Goal: Task Accomplishment & Management: Use online tool/utility

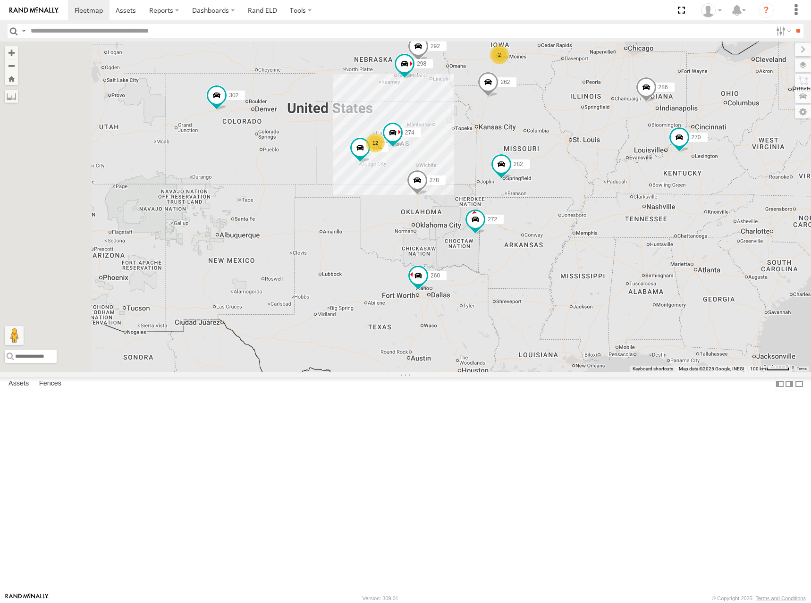
drag, startPoint x: 481, startPoint y: 197, endPoint x: 485, endPoint y: 201, distance: 5.4
click at [485, 201] on div "274 298 270 262 292 272 304 302 282 278 286 260 12 2" at bounding box center [405, 207] width 811 height 331
click at [472, 206] on div "274 298 270 262 292 272 304 302 282 278 286 260 12 2" at bounding box center [405, 207] width 811 height 331
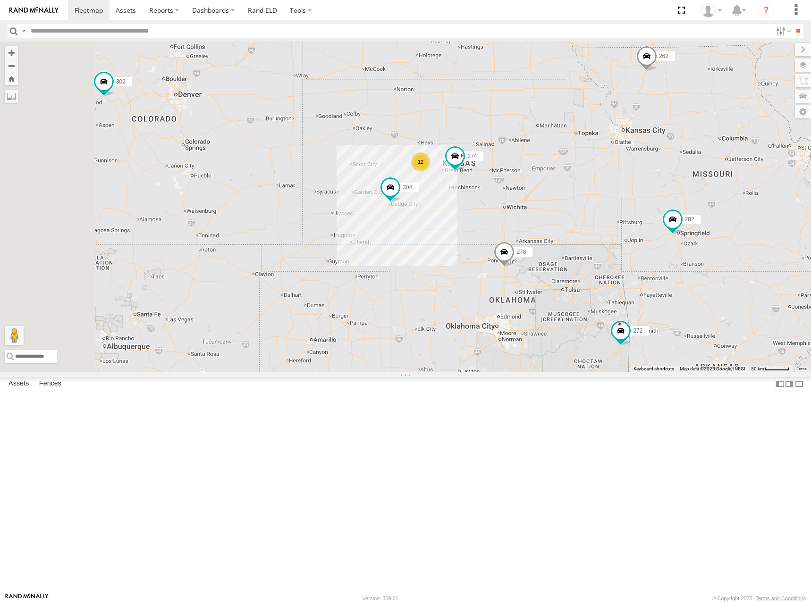
drag, startPoint x: 476, startPoint y: 227, endPoint x: 636, endPoint y: 217, distance: 160.3
click at [636, 217] on div "274 298 270 262 292 272 304 302 282 278 286 260 12 2" at bounding box center [405, 207] width 811 height 331
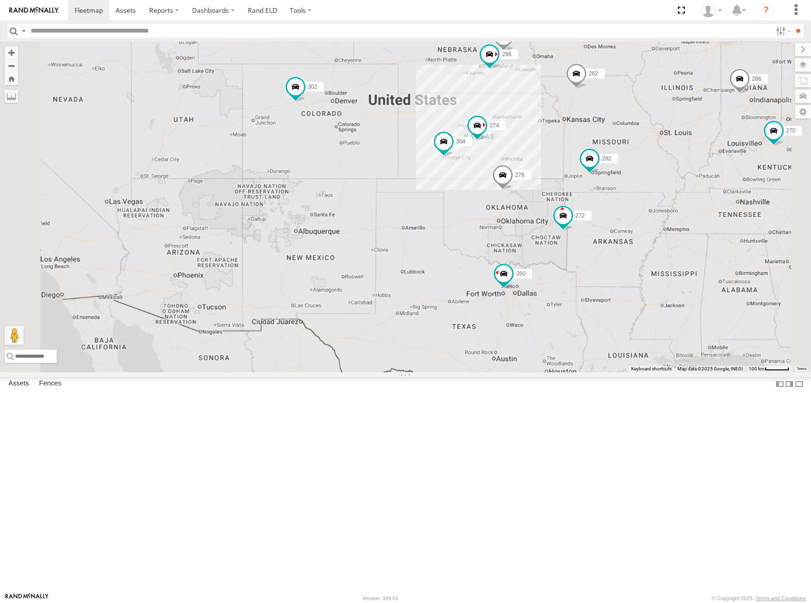
click at [629, 214] on div "274 298 270 262 292 272 304 302 282 278 286 260" at bounding box center [405, 207] width 811 height 331
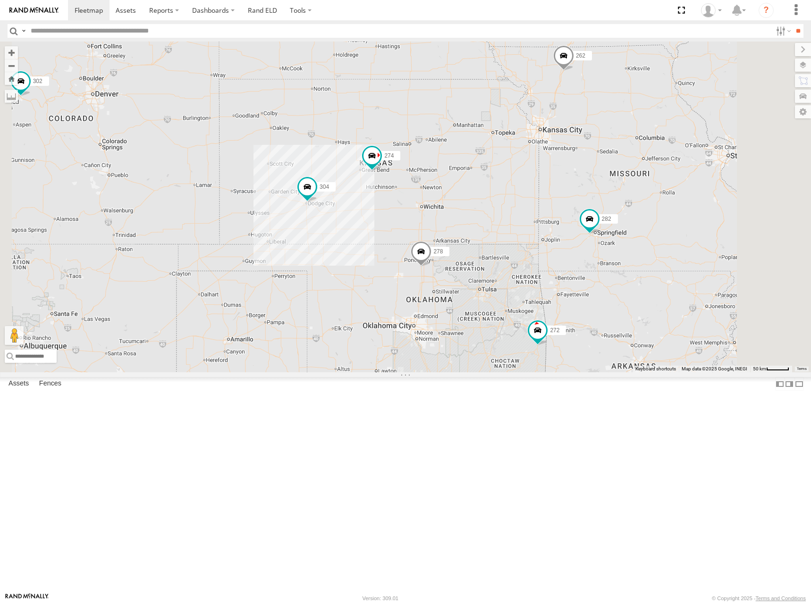
drag, startPoint x: 684, startPoint y: 228, endPoint x: 679, endPoint y: 231, distance: 5.1
click at [679, 231] on div "274 298 270 262 292 272 304 302 282 278 286 260" at bounding box center [405, 207] width 811 height 331
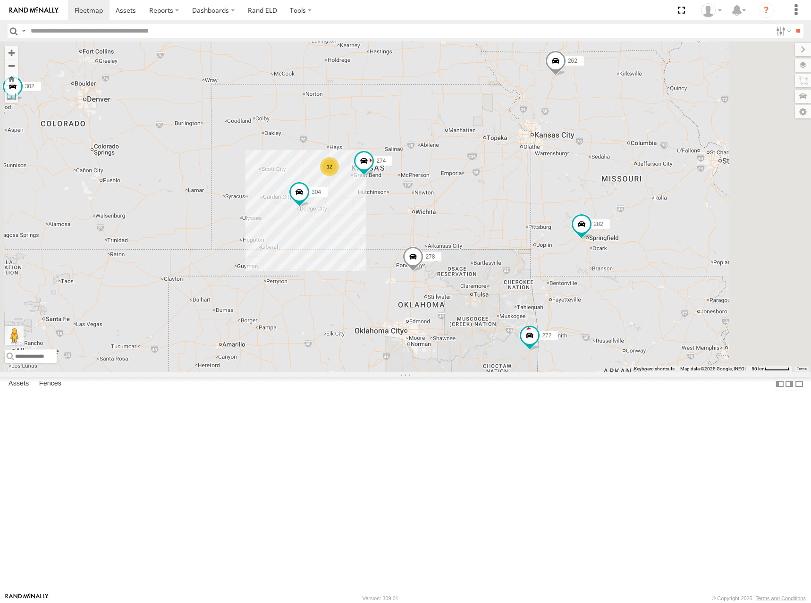
drag, startPoint x: 672, startPoint y: 222, endPoint x: 667, endPoint y: 225, distance: 5.3
click at [667, 225] on div "274 298 270 262 292 272 304 302 282 278 286 260 12 2" at bounding box center [405, 207] width 811 height 331
click at [687, 222] on div "274 298 270 262 292 272 304 302 282 278 286 260 12 2" at bounding box center [405, 207] width 811 height 331
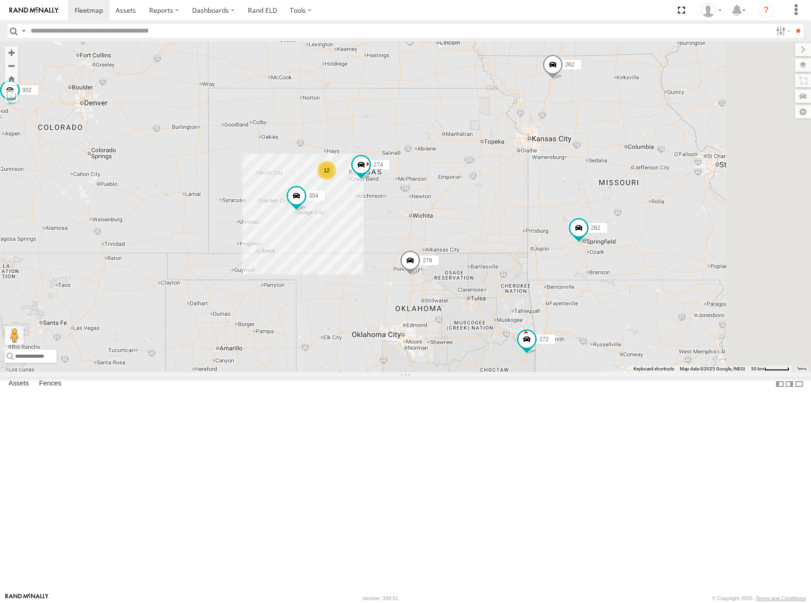
click at [687, 225] on div "274 298 270 262 292 272 304 302 282 278 286 260 12 2" at bounding box center [405, 207] width 811 height 331
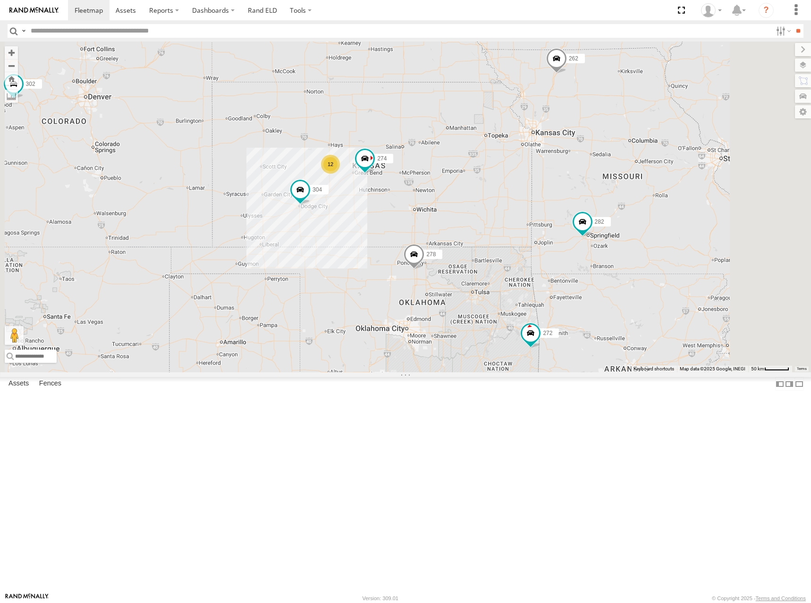
drag, startPoint x: 683, startPoint y: 228, endPoint x: 687, endPoint y: 220, distance: 9.3
click at [687, 220] on div "274 298 270 262 292 272 304 302 282 278 286 260 12 2" at bounding box center [405, 207] width 811 height 331
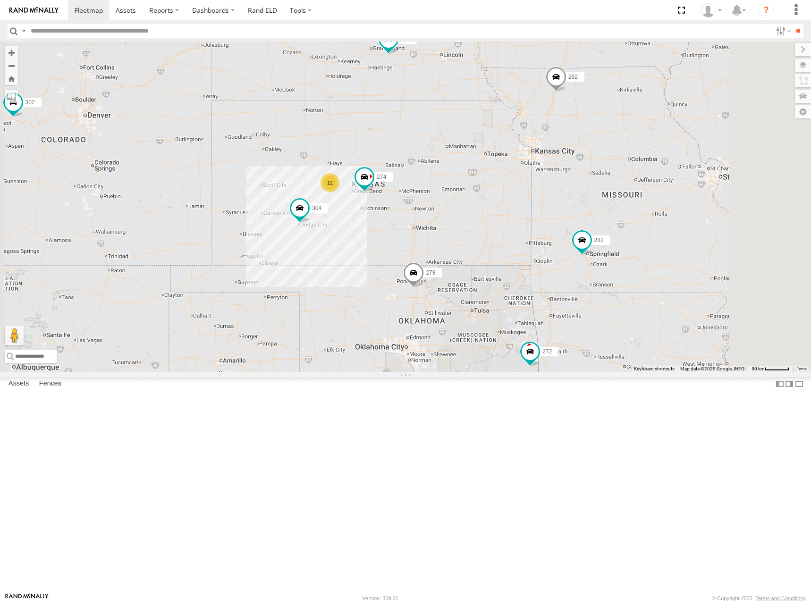
drag, startPoint x: 686, startPoint y: 209, endPoint x: 685, endPoint y: 232, distance: 22.7
click at [685, 232] on div "274 298 270 262 292 272 304 302 282 278 286 260 12 2" at bounding box center [405, 207] width 811 height 331
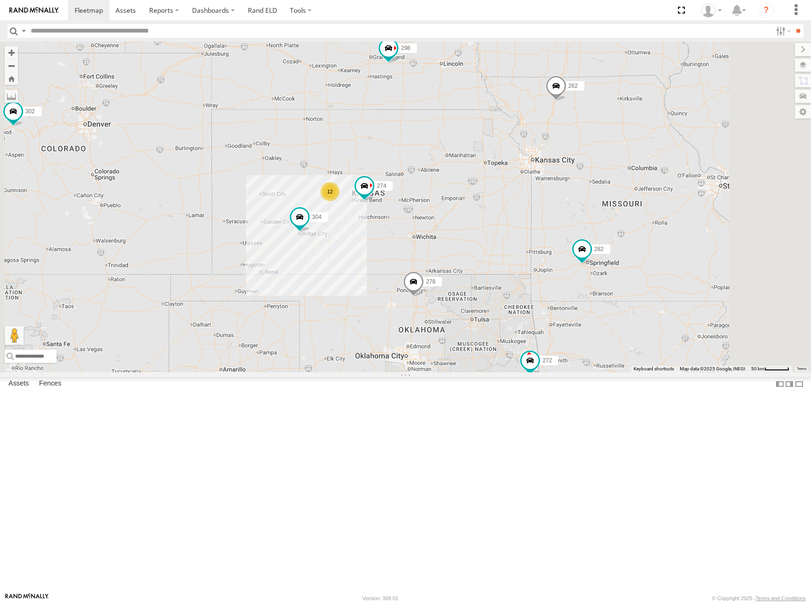
drag, startPoint x: 653, startPoint y: 126, endPoint x: 653, endPoint y: 136, distance: 9.4
click at [653, 136] on div "274 298 270 262 292 272 304 302 282 278 286 260 12 2" at bounding box center [405, 207] width 811 height 331
drag, startPoint x: 598, startPoint y: 177, endPoint x: 616, endPoint y: 151, distance: 31.5
click at [616, 151] on div "274 298 270 262 292 272 304 302 282 278 286 260 12 2" at bounding box center [405, 207] width 811 height 331
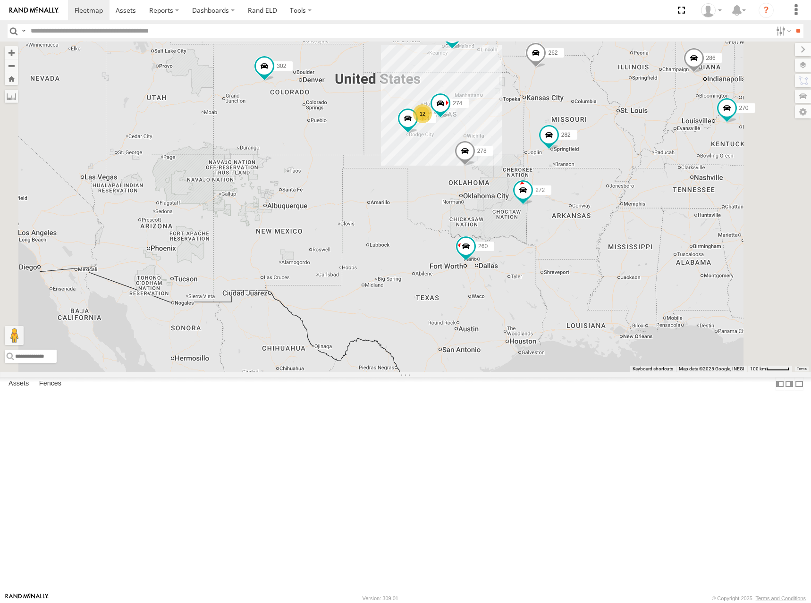
drag, startPoint x: 612, startPoint y: 186, endPoint x: 611, endPoint y: 195, distance: 9.1
click at [611, 195] on div "274 298 270 262 292 272 304 302 282 278 286 260 12 2" at bounding box center [405, 207] width 811 height 331
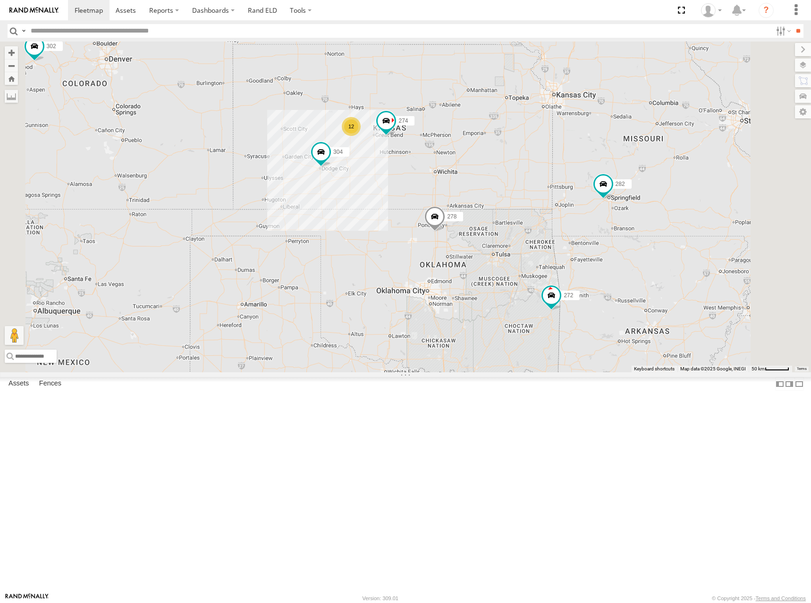
click at [612, 201] on div "274 298 270 262 292 272 304 302 282 278 286 260 12 2" at bounding box center [405, 207] width 811 height 331
drag, startPoint x: 597, startPoint y: 200, endPoint x: 604, endPoint y: 203, distance: 8.0
click at [604, 203] on div "274 298 270 262 292 272 304 302 282 278 286 260 12 2" at bounding box center [405, 207] width 811 height 331
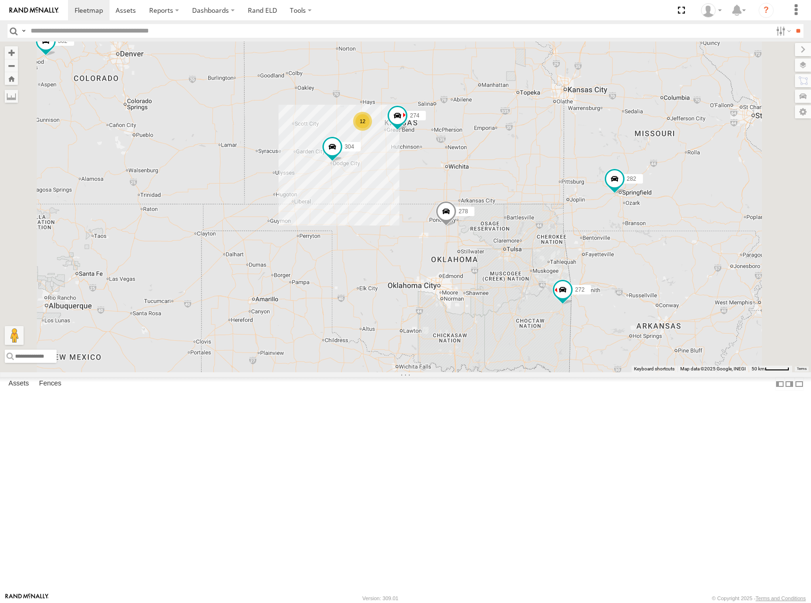
drag, startPoint x: 589, startPoint y: 182, endPoint x: 599, endPoint y: 174, distance: 12.7
click at [599, 174] on div "274 298 270 262 292 272 304 302 282 278 286 260 12 2" at bounding box center [405, 207] width 811 height 331
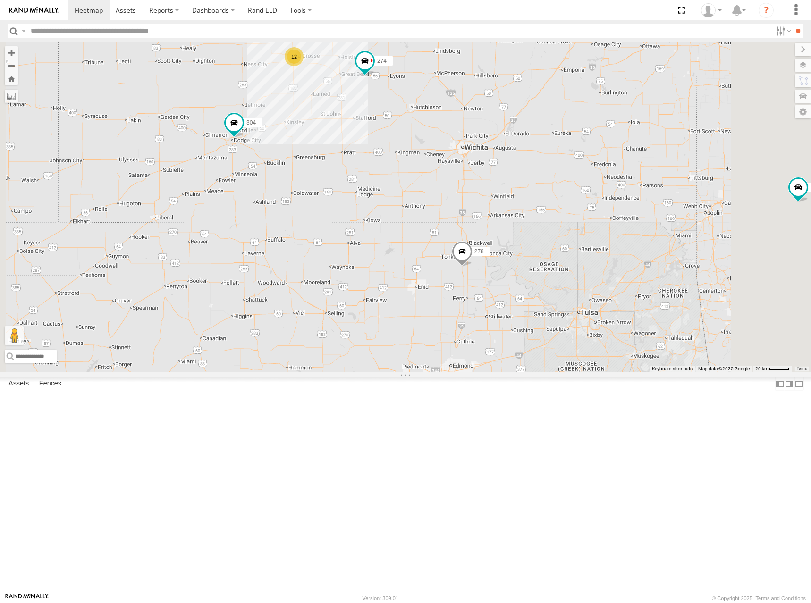
drag, startPoint x: 579, startPoint y: 222, endPoint x: 584, endPoint y: 235, distance: 13.6
click at [584, 235] on div "274 298 270 262 292 272 304 302 282 278 286 260 12" at bounding box center [405, 207] width 811 height 331
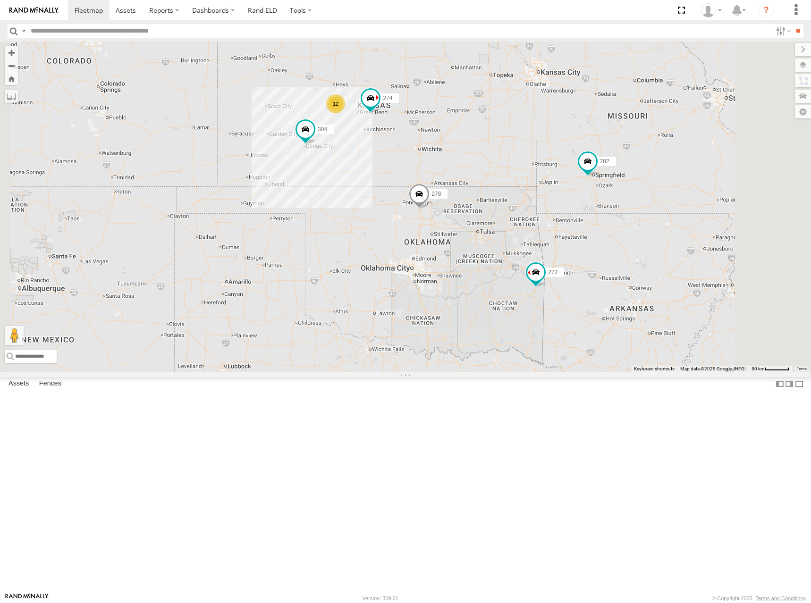
drag, startPoint x: 545, startPoint y: 225, endPoint x: 545, endPoint y: 232, distance: 7.1
click at [545, 232] on div "274 298 270 262 292 272 304 302 282 278 286 260 12" at bounding box center [405, 207] width 811 height 331
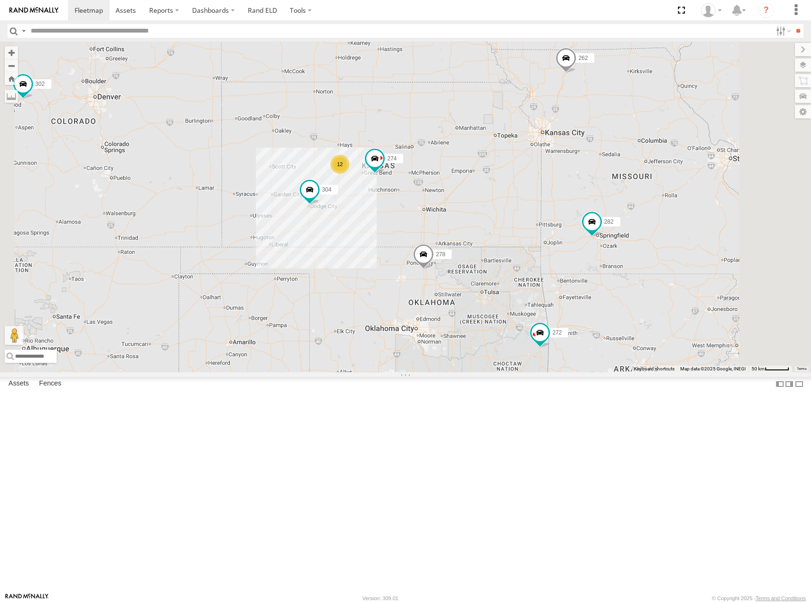
drag, startPoint x: 598, startPoint y: 171, endPoint x: 602, endPoint y: 229, distance: 58.2
click at [602, 229] on div "274 298 270 262 292 272 304 302 282 278 286 260 12 2" at bounding box center [405, 207] width 811 height 331
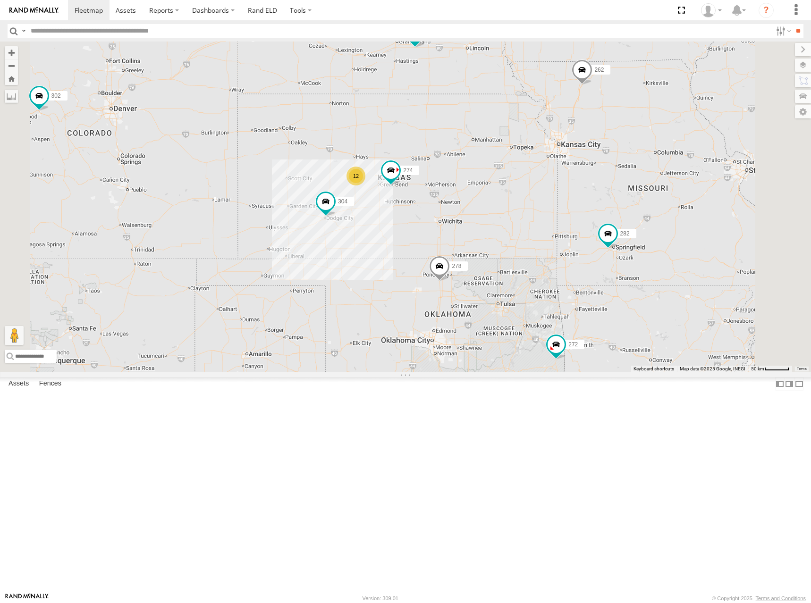
drag, startPoint x: 590, startPoint y: 247, endPoint x: 586, endPoint y: 232, distance: 15.6
click at [586, 232] on div "274 298 270 262 292 272 304 302 282 278 286 260 12 2" at bounding box center [405, 207] width 811 height 331
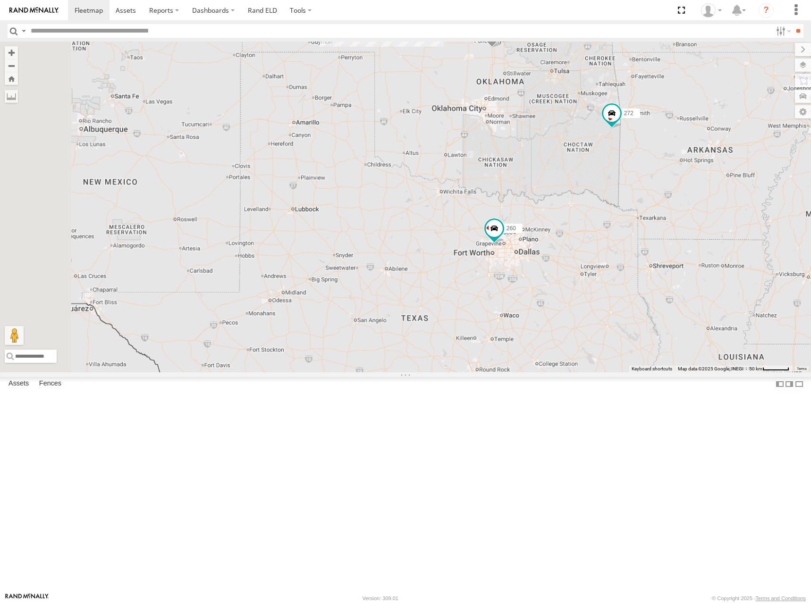
drag, startPoint x: 474, startPoint y: 380, endPoint x: 525, endPoint y: 163, distance: 222.8
click at [525, 163] on div "274 298 270 262 292 272 304 302 282 278 286 260 288 232" at bounding box center [405, 207] width 811 height 331
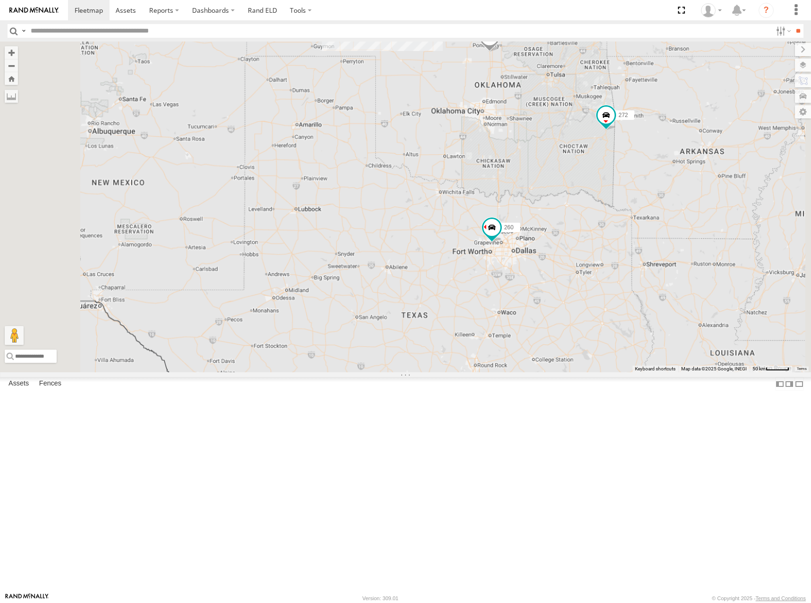
drag, startPoint x: 652, startPoint y: 187, endPoint x: 639, endPoint y: 235, distance: 50.4
click at [639, 235] on div "274 298 270 262 292 272 304 302 282 278 286 260 288 232 12" at bounding box center [405, 207] width 811 height 331
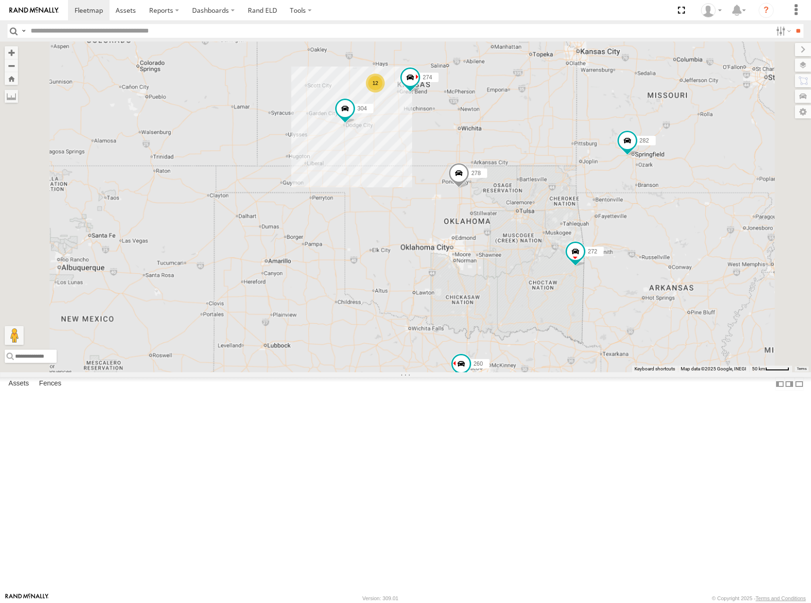
drag, startPoint x: 654, startPoint y: 74, endPoint x: 638, endPoint y: 156, distance: 84.1
click at [638, 156] on div "274 298 270 262 292 272 304 302 282 278 286 260 288 232 12" at bounding box center [405, 207] width 811 height 331
drag, startPoint x: 578, startPoint y: 173, endPoint x: 578, endPoint y: 179, distance: 6.1
click at [578, 179] on div "274 298 270 262 292 272 304 302 282 278 286 260 288 232 12" at bounding box center [405, 207] width 811 height 331
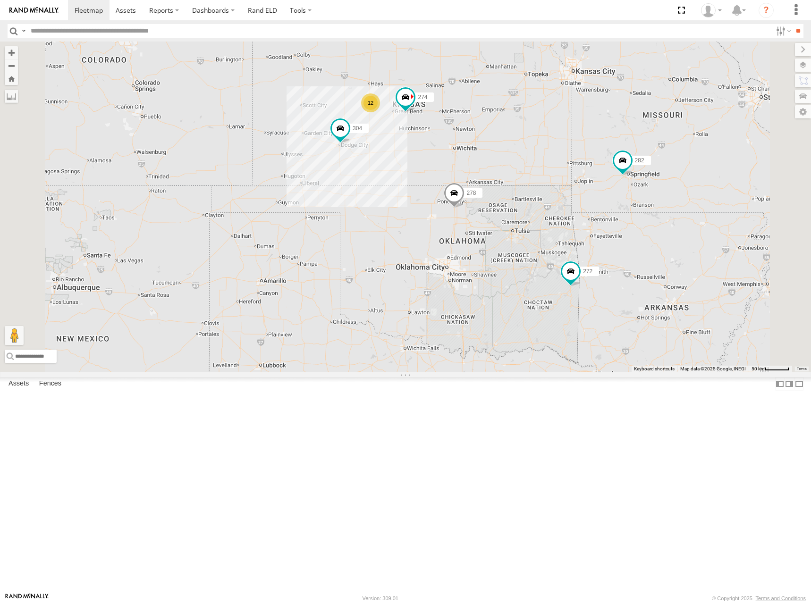
drag, startPoint x: 574, startPoint y: 149, endPoint x: 570, endPoint y: 167, distance: 18.4
click at [570, 167] on div "274 298 270 262 292 272 304 302 282 278 286 260 288 232 12" at bounding box center [405, 207] width 811 height 331
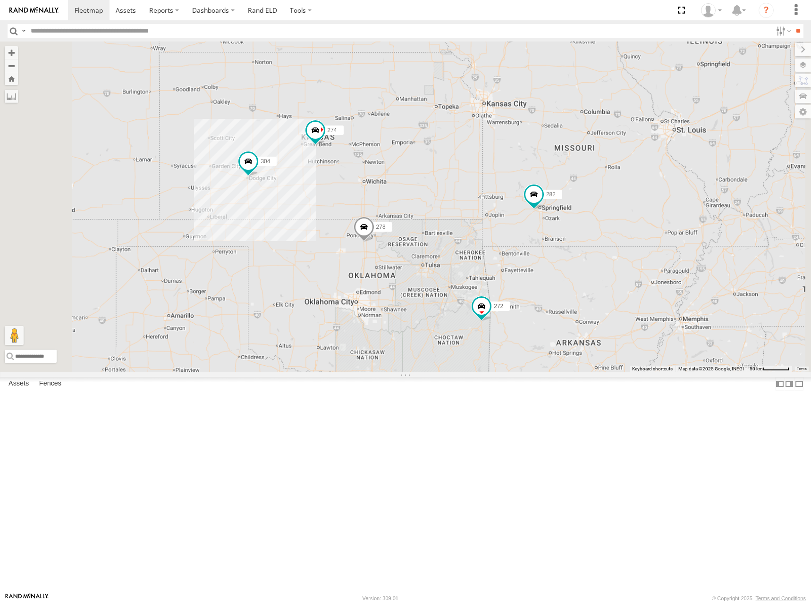
drag, startPoint x: 459, startPoint y: 180, endPoint x: 486, endPoint y: 182, distance: 27.4
click at [486, 182] on div "274 298 270 262 292 272 304 302 282 278 286 260" at bounding box center [405, 207] width 811 height 331
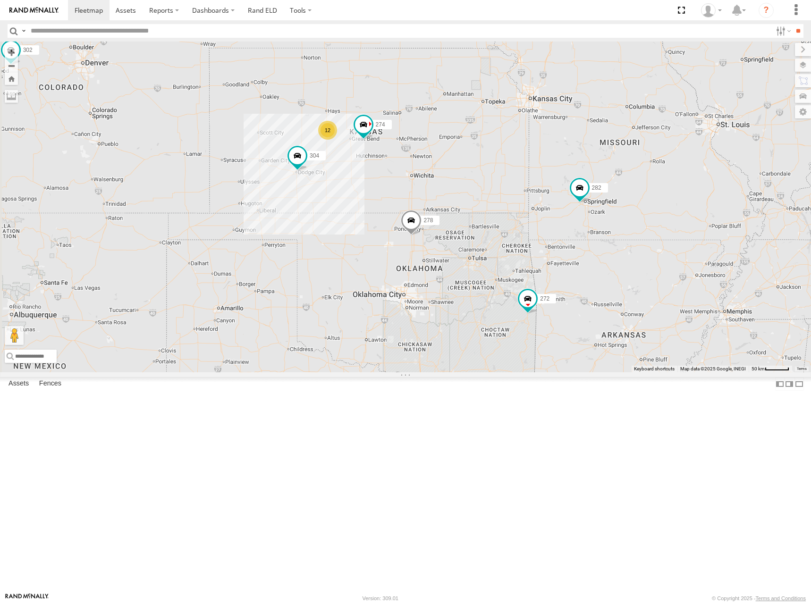
drag, startPoint x: 533, startPoint y: 191, endPoint x: 552, endPoint y: 183, distance: 20.9
click at [552, 183] on div "274 298 270 262 292 272 304 302 282 278 286 260 12 2" at bounding box center [405, 207] width 811 height 331
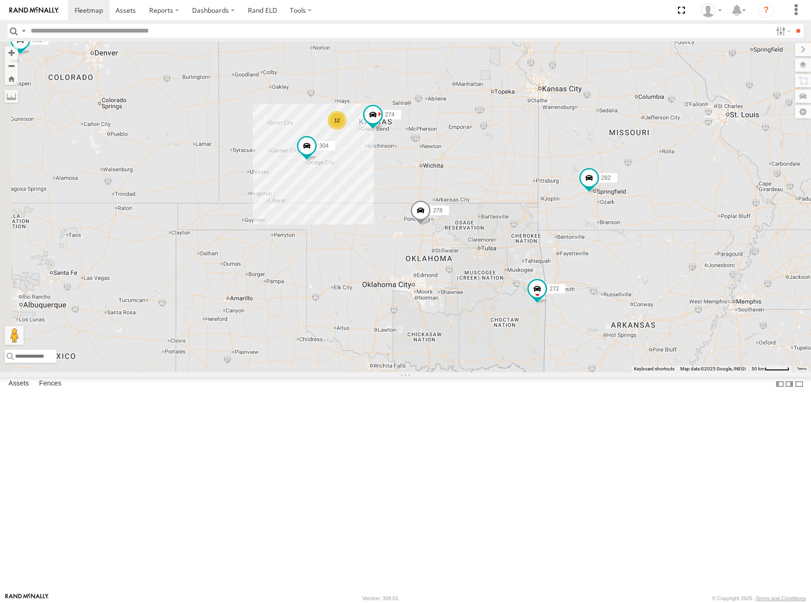
drag, startPoint x: 528, startPoint y: 230, endPoint x: 540, endPoint y: 219, distance: 16.4
click at [540, 219] on div "274 298 270 262 292 272 304 302 282 278 286 260 12 2" at bounding box center [405, 207] width 811 height 331
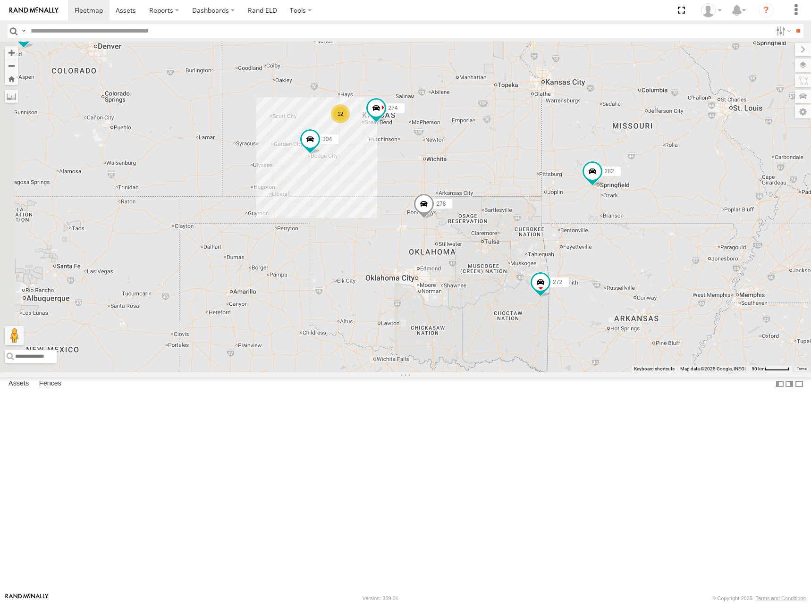
drag, startPoint x: 588, startPoint y: 229, endPoint x: 596, endPoint y: 213, distance: 18.4
click at [596, 213] on div "274 298 270 262 292 272 304 302 282 278 286 260 12 2" at bounding box center [405, 207] width 811 height 331
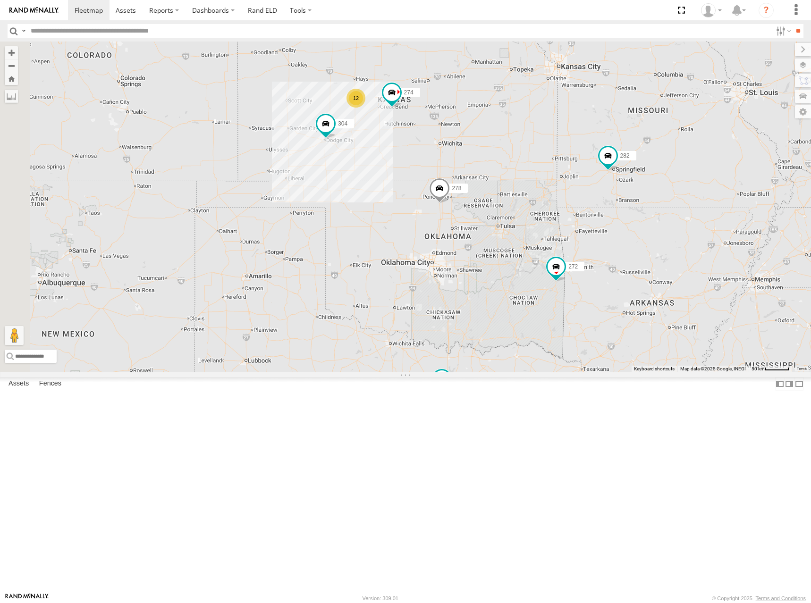
click at [586, 223] on div "274 298 270 262 292 272 304 302 282 278 286 260 12 2" at bounding box center [405, 207] width 811 height 331
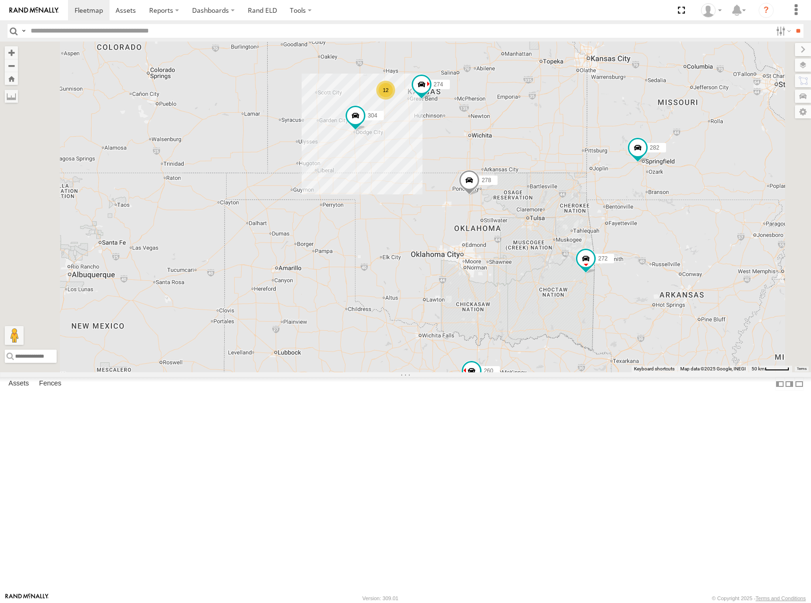
drag, startPoint x: 626, startPoint y: 259, endPoint x: 634, endPoint y: 255, distance: 8.9
click at [634, 255] on div "274 298 270 262 292 272 304 302 282 278 286 260 12" at bounding box center [405, 207] width 811 height 331
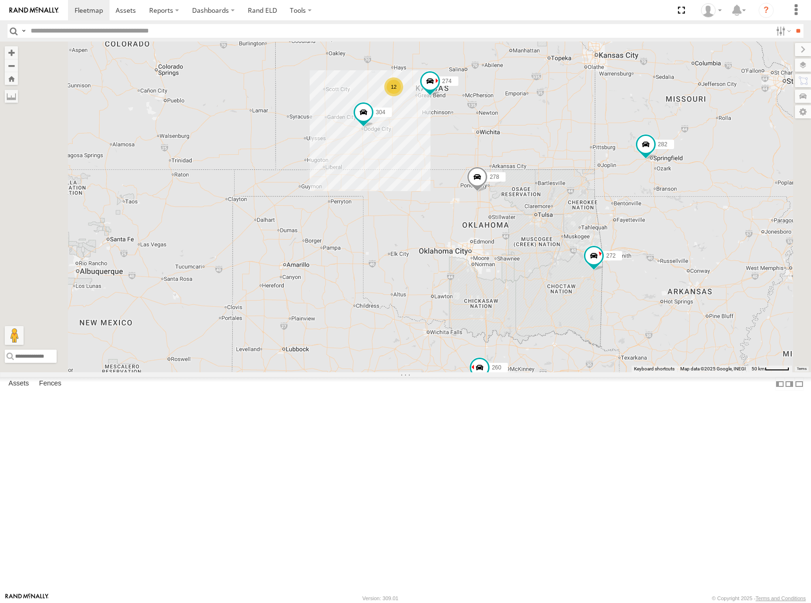
drag, startPoint x: 613, startPoint y: 146, endPoint x: 610, endPoint y: 150, distance: 5.7
click at [610, 150] on div "274 298 270 262 292 272 304 302 282 278 286 260 12" at bounding box center [405, 207] width 811 height 331
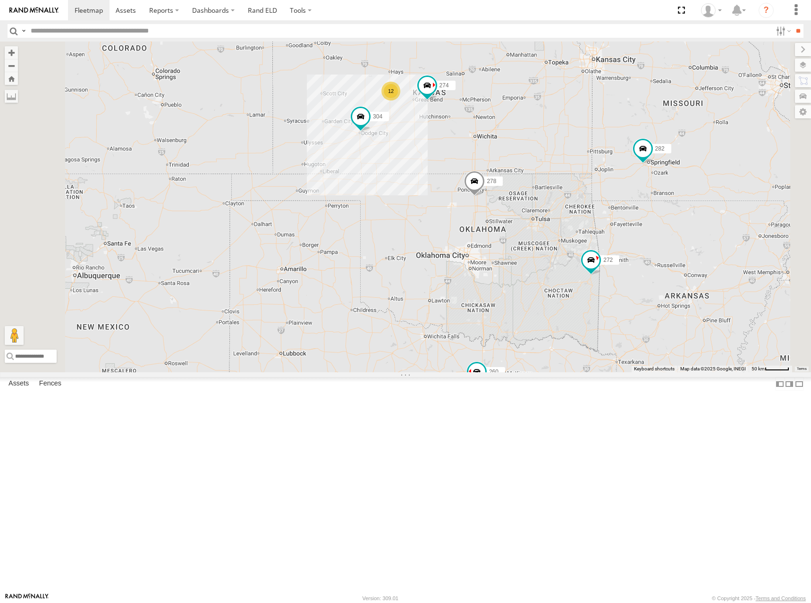
drag, startPoint x: 606, startPoint y: 129, endPoint x: 595, endPoint y: 151, distance: 24.3
click at [595, 151] on div "274 298 270 262 292 272 304 302 282 278 286 260 12" at bounding box center [405, 207] width 811 height 331
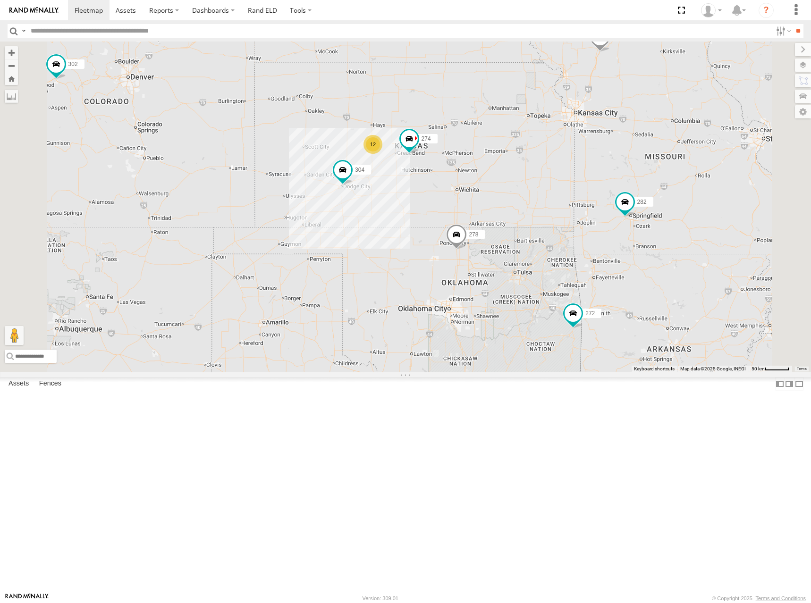
drag, startPoint x: 520, startPoint y: 148, endPoint x: 513, endPoint y: 178, distance: 30.6
click at [513, 178] on div "274 298 270 262 292 272 304 302 282 278 286 260 12 2" at bounding box center [405, 207] width 811 height 331
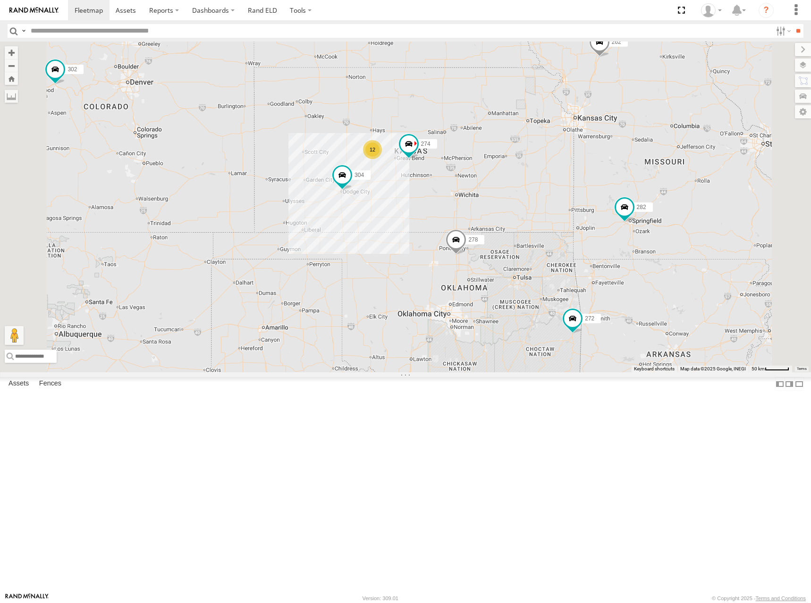
drag, startPoint x: 538, startPoint y: 164, endPoint x: 538, endPoint y: 175, distance: 10.4
click at [538, 175] on div "274 298 270 262 292 272 304 302 282 278 286 260 12 2" at bounding box center [405, 207] width 811 height 331
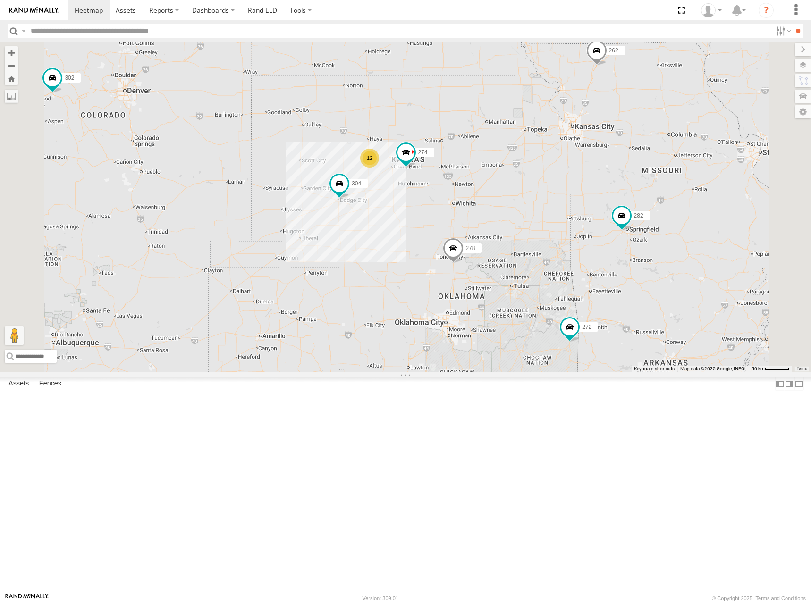
click at [572, 177] on div "274 298 270 262 292 272 304 302 282 278 286 260 12 2" at bounding box center [405, 207] width 811 height 331
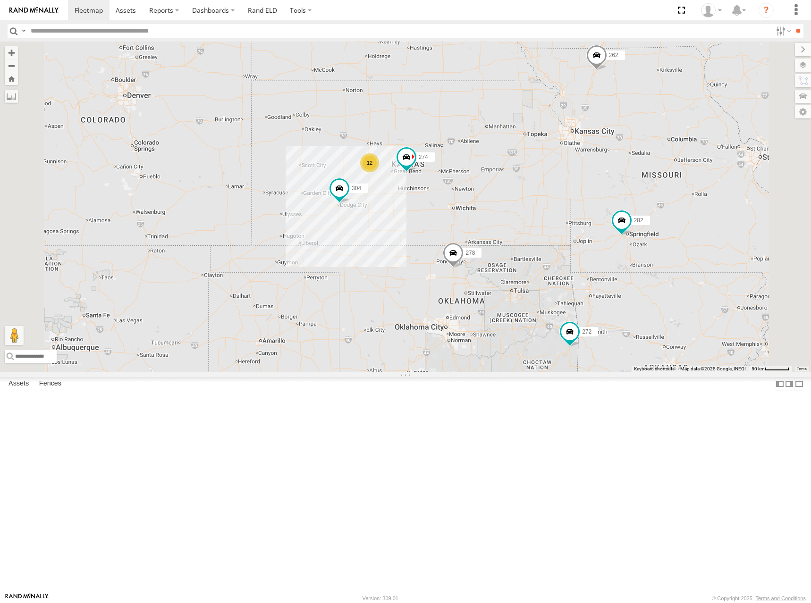
click at [611, 169] on div "274 298 262 292 272 304 282 278 260 12 2" at bounding box center [405, 207] width 811 height 331
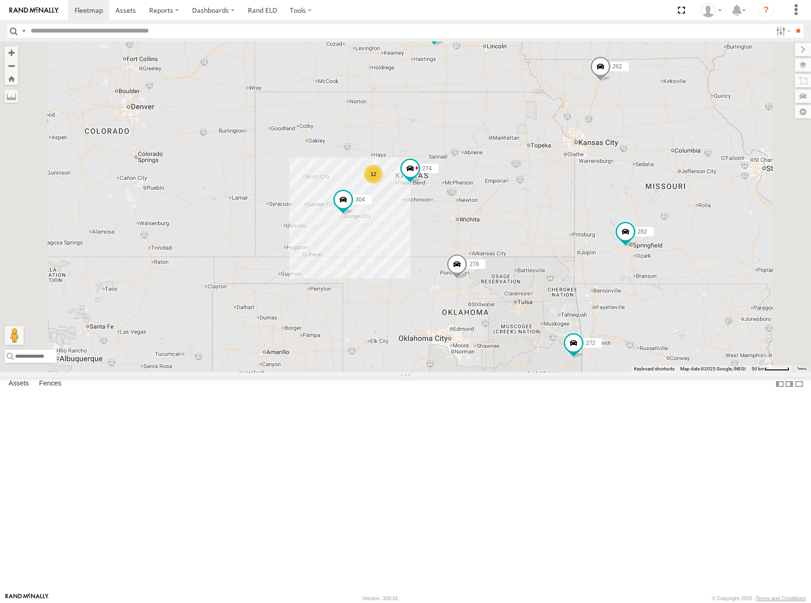
drag, startPoint x: 606, startPoint y: 183, endPoint x: 612, endPoint y: 207, distance: 24.4
click at [612, 207] on div "274 298 262 292 272 304 282 278 260 12 2" at bounding box center [405, 207] width 811 height 331
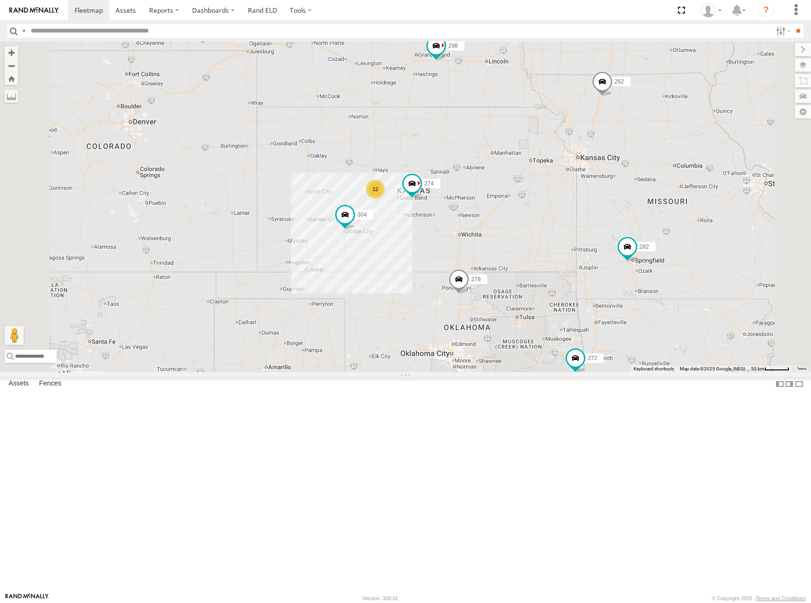
drag, startPoint x: 650, startPoint y: 165, endPoint x: 651, endPoint y: 171, distance: 6.6
click at [651, 171] on div "274 298 262 292 272 304 282 278 260 12 2" at bounding box center [405, 207] width 811 height 331
drag, startPoint x: 572, startPoint y: 201, endPoint x: 582, endPoint y: 209, distance: 13.1
click at [582, 209] on div "274 298 262 292 272 304 282 278 260 12 2" at bounding box center [405, 207] width 811 height 331
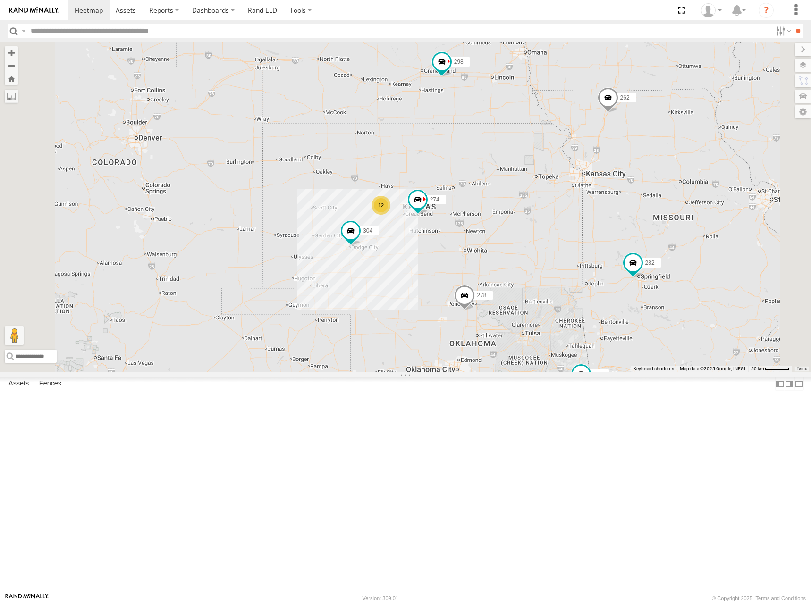
click at [683, 193] on div "274 298 262 292 272 304 282 278 260 12 2" at bounding box center [405, 207] width 811 height 331
drag, startPoint x: 640, startPoint y: 227, endPoint x: 636, endPoint y: 224, distance: 5.3
click at [636, 224] on div "274 298 262 292 272 304 282 278 260 12 2" at bounding box center [405, 207] width 811 height 331
drag, startPoint x: 507, startPoint y: 184, endPoint x: 502, endPoint y: 172, distance: 13.0
click at [505, 172] on div "274 298 262 292 272 304 282 278 260 12 2" at bounding box center [405, 207] width 811 height 331
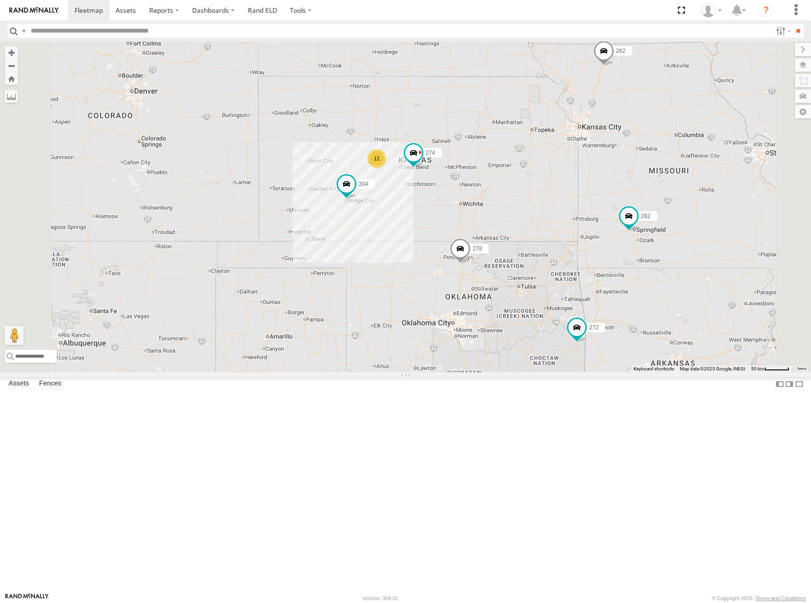
drag, startPoint x: 552, startPoint y: 172, endPoint x: 586, endPoint y: 268, distance: 102.1
click at [554, 162] on div "274 298 262 292 272 304 282 278 260 12 2" at bounding box center [405, 207] width 811 height 331
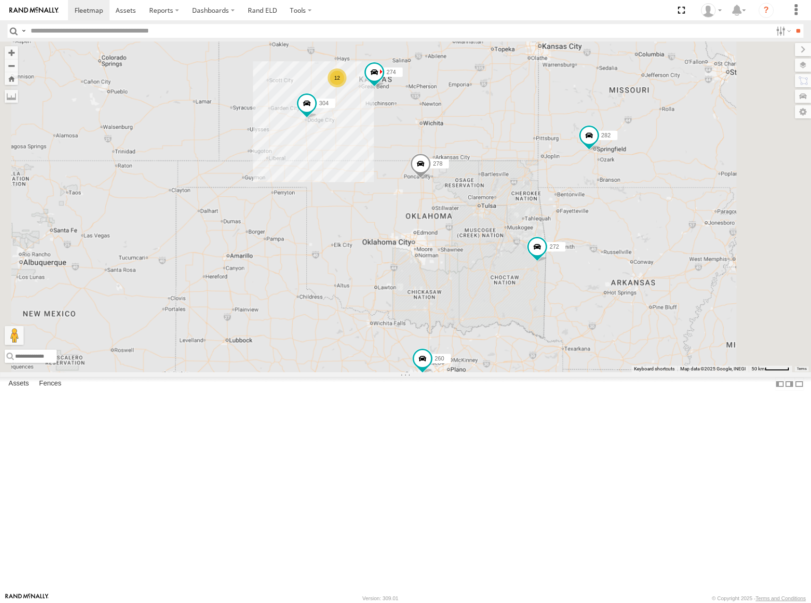
click at [517, 144] on div "274 298 262 292 272 304 282 278 260 12" at bounding box center [405, 207] width 811 height 331
